Goal: Find specific page/section: Find specific page/section

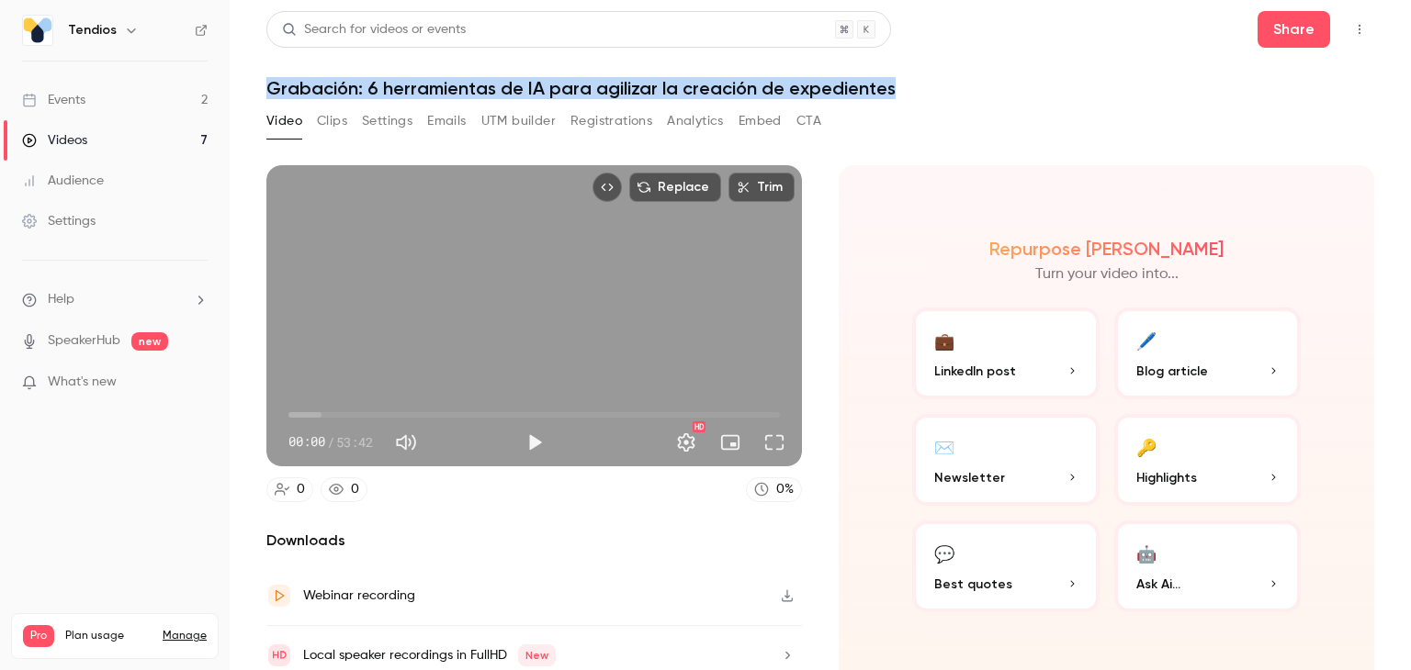
click at [107, 91] on link "Events 2" at bounding box center [115, 100] width 230 height 40
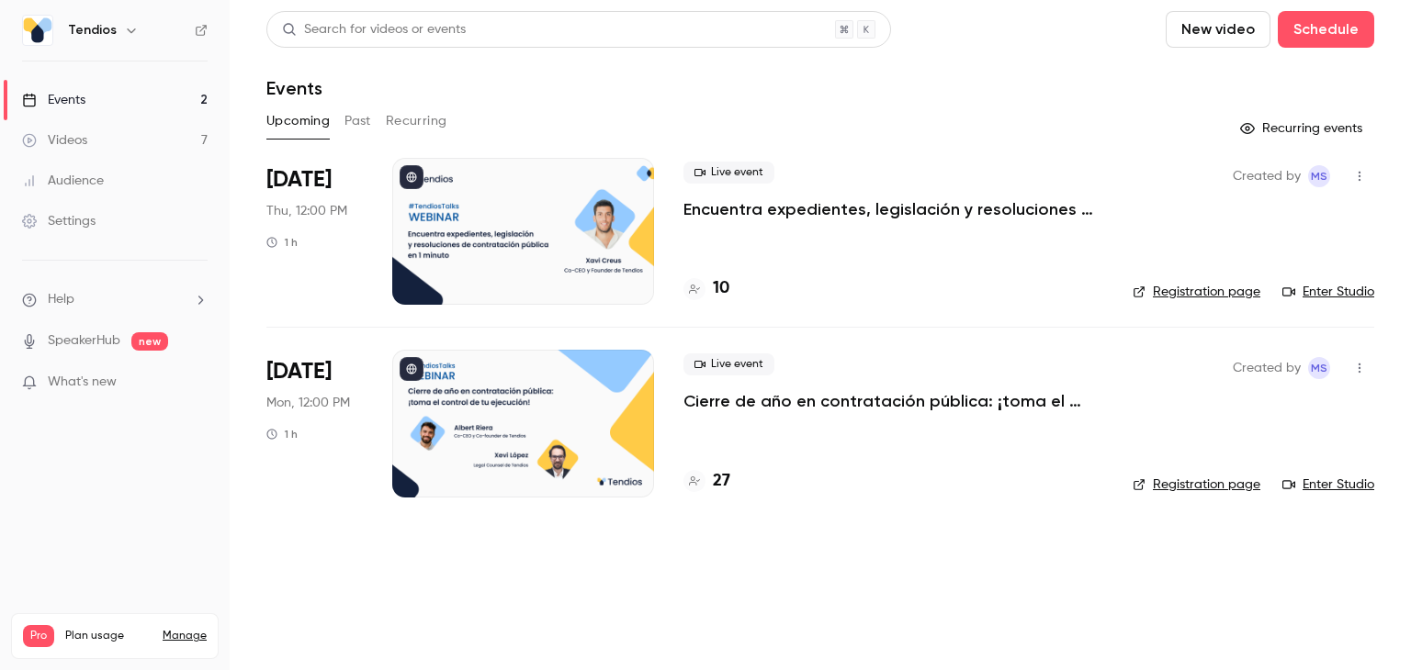
click at [345, 115] on button "Past" at bounding box center [357, 121] width 27 height 29
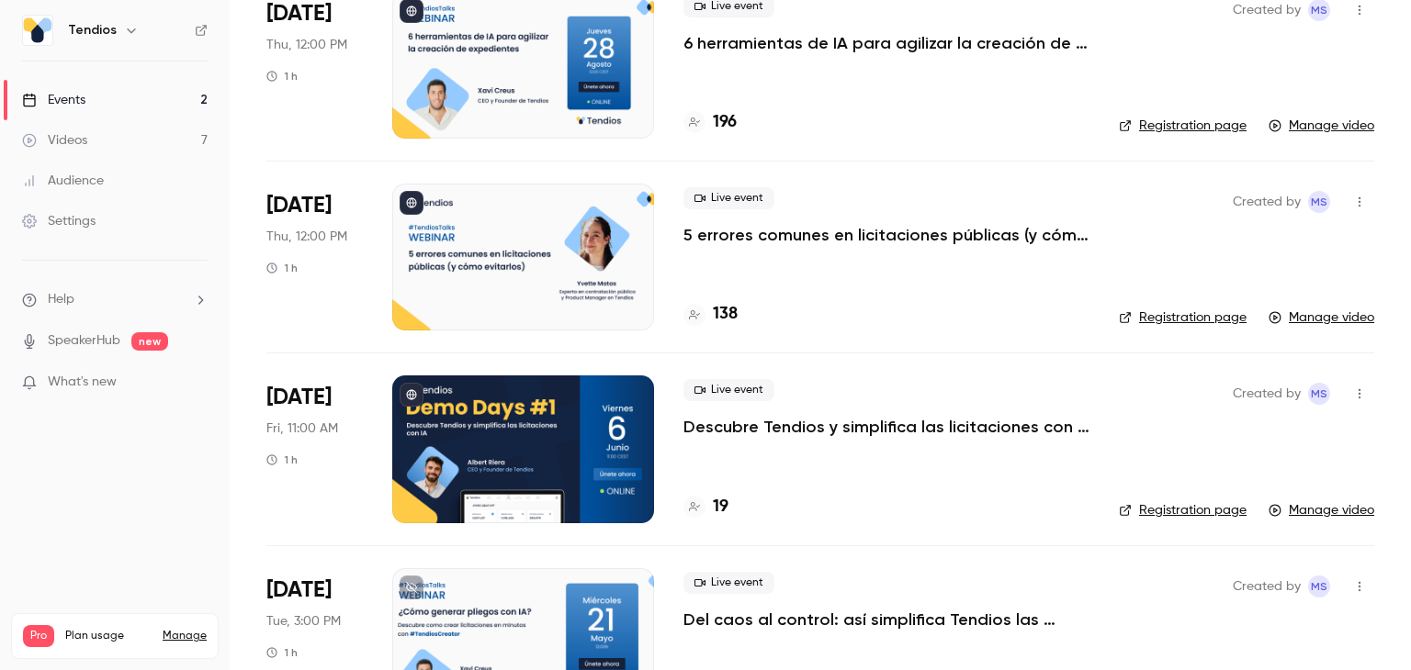
scroll to position [820, 0]
